Goal: Check status: Check status

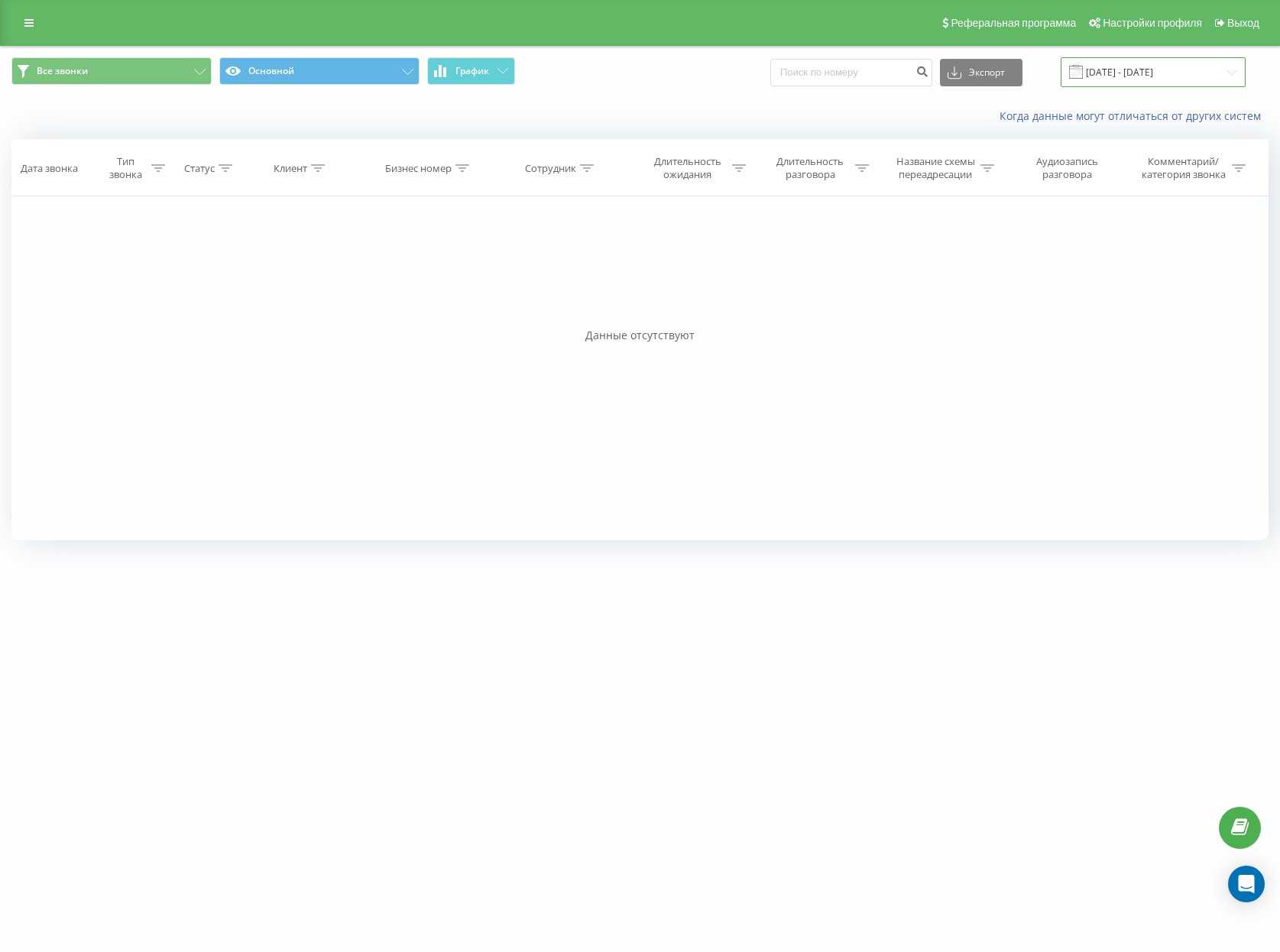
click at [1148, 73] on input "[DATE] - [DATE]" at bounding box center [1152, 72] width 185 height 29
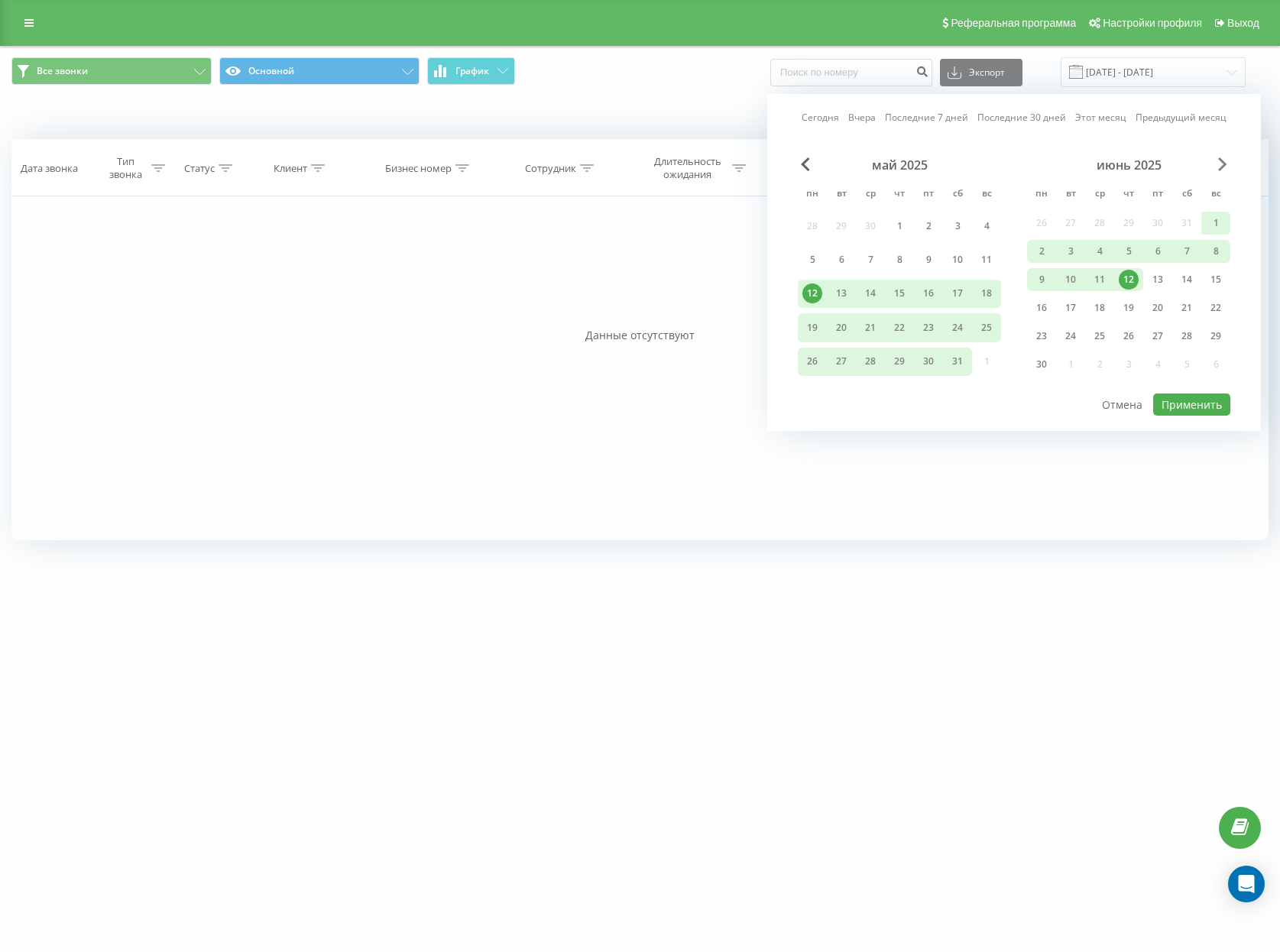
click at [1220, 164] on span "Next Month" at bounding box center [1222, 163] width 9 height 14
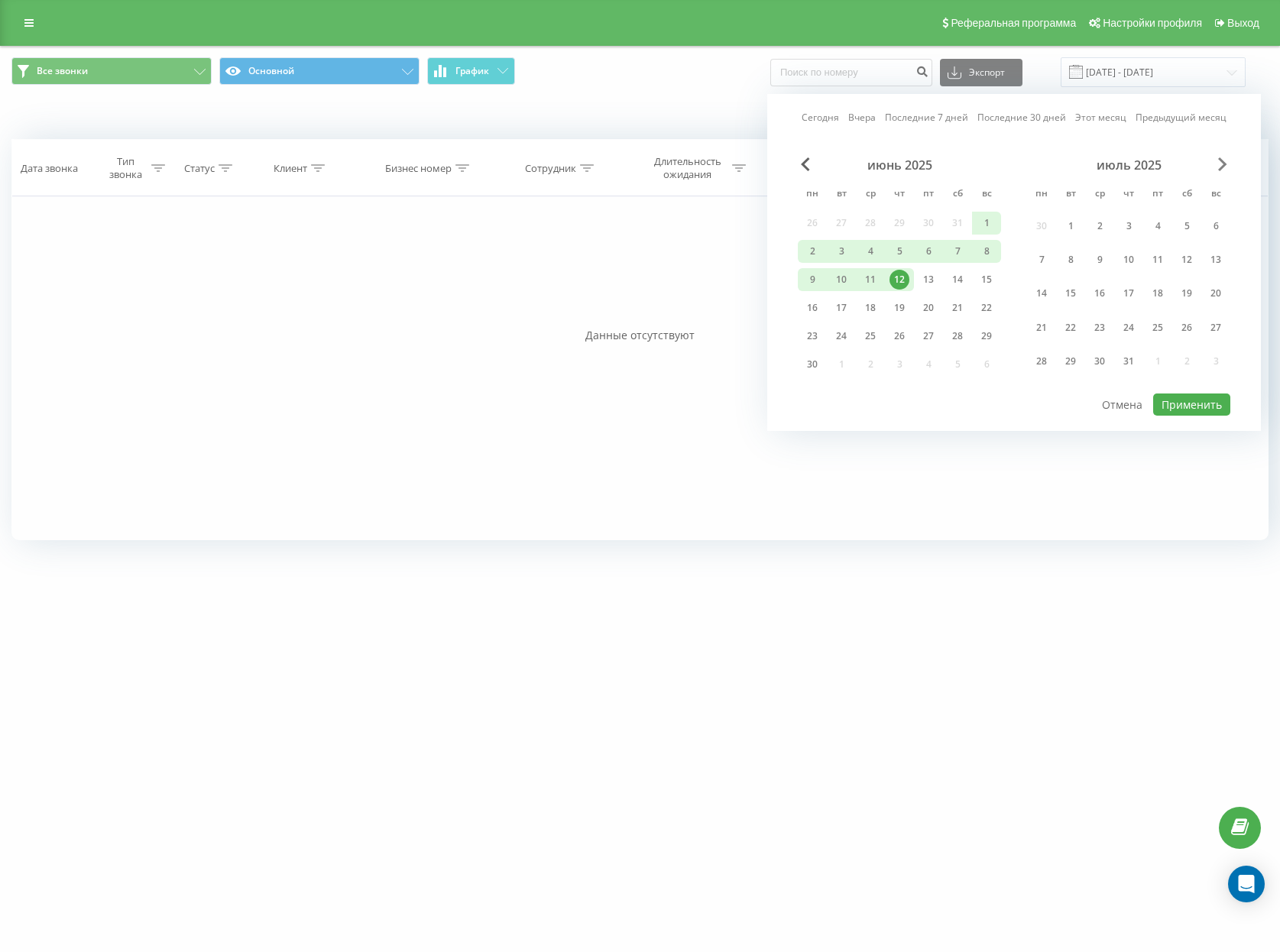
click at [1220, 164] on span "Next Month" at bounding box center [1222, 163] width 9 height 14
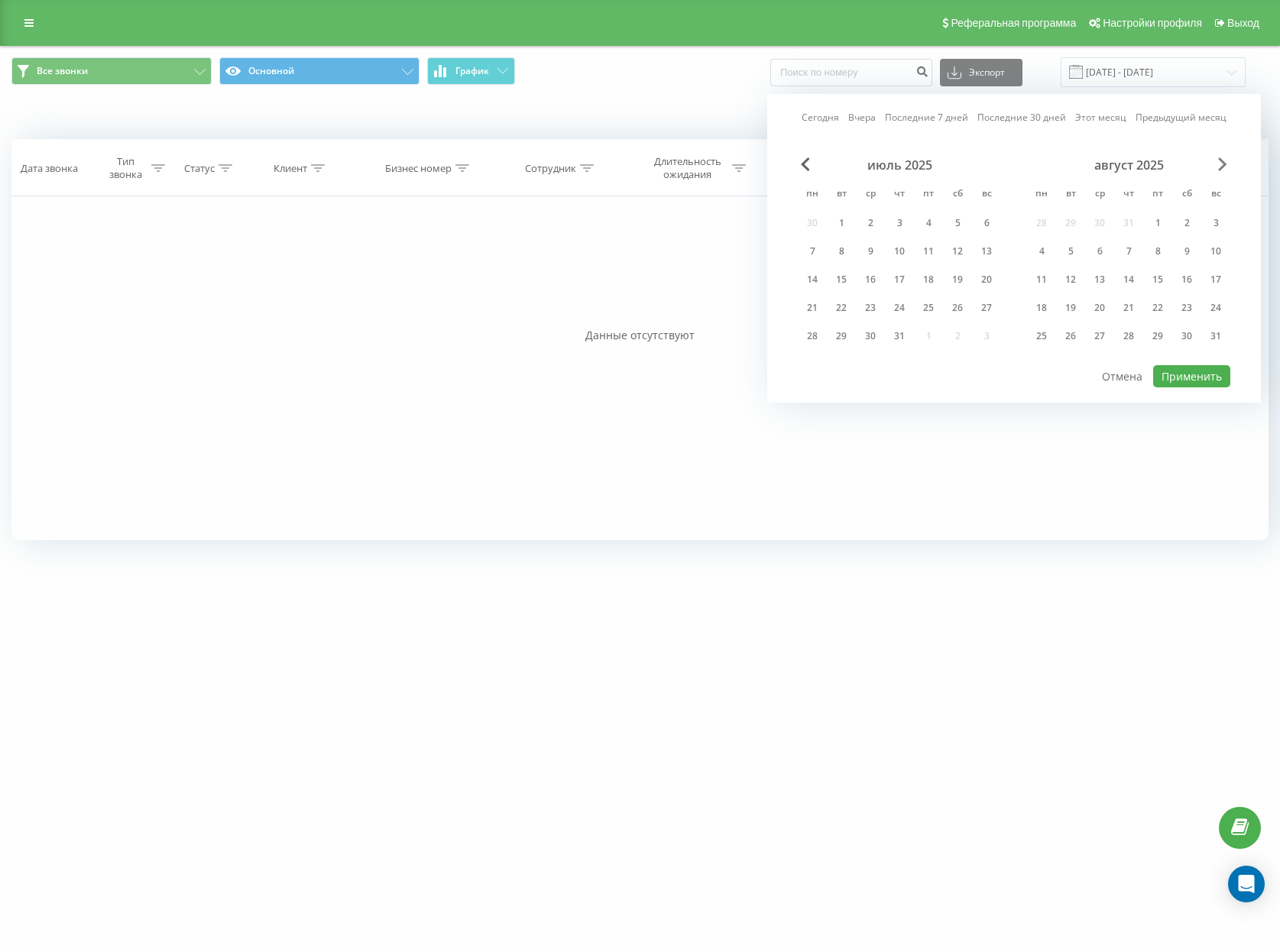
click at [1220, 164] on span "Next Month" at bounding box center [1222, 163] width 9 height 14
click at [1048, 300] on div "22" at bounding box center [1041, 308] width 20 height 20
click at [1202, 376] on button "Применить" at bounding box center [1192, 376] width 77 height 22
type input "[DATE] - [DATE]"
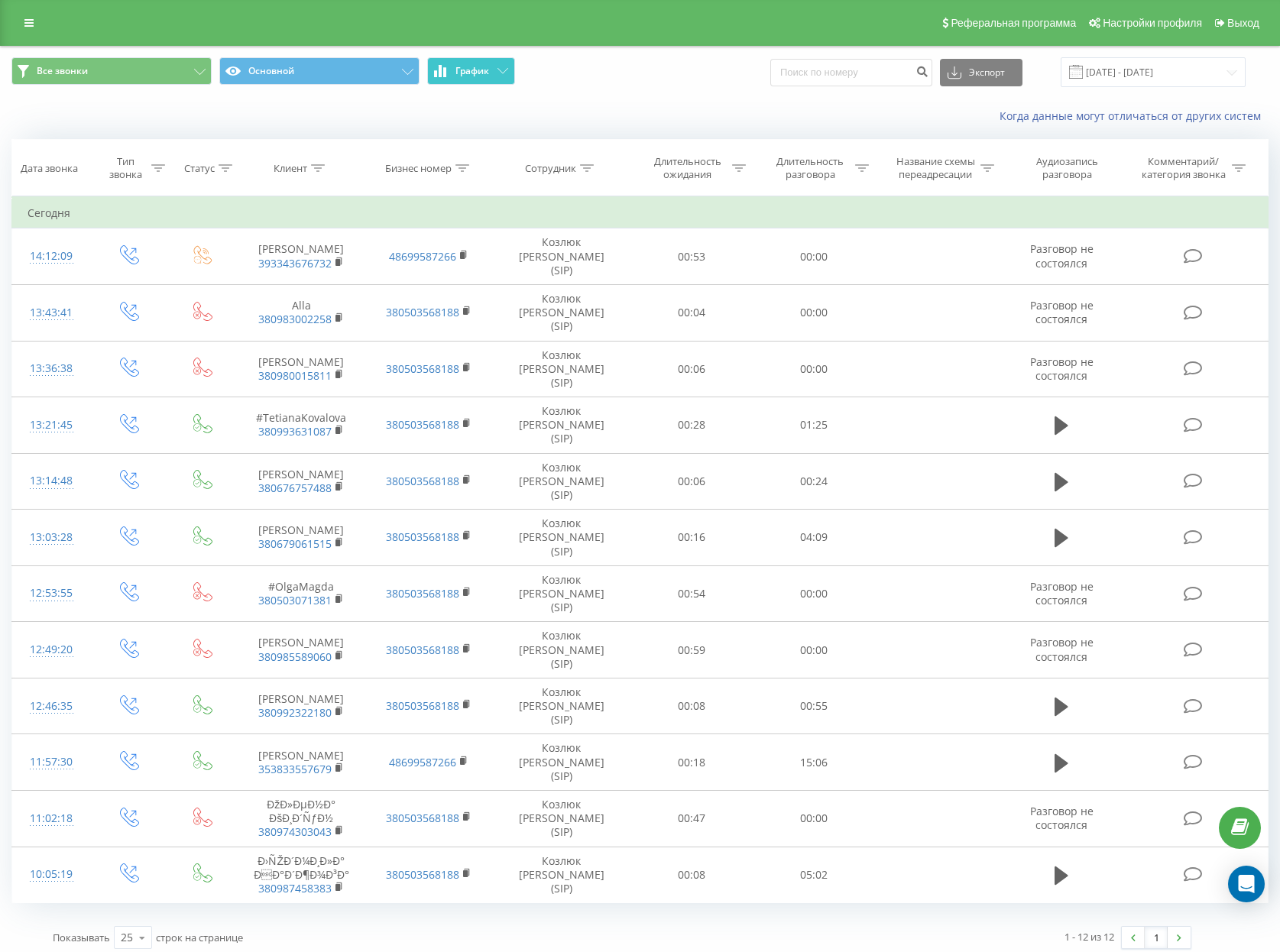
click at [485, 84] on button "График" at bounding box center [471, 71] width 88 height 28
